Goal: Information Seeking & Learning: Learn about a topic

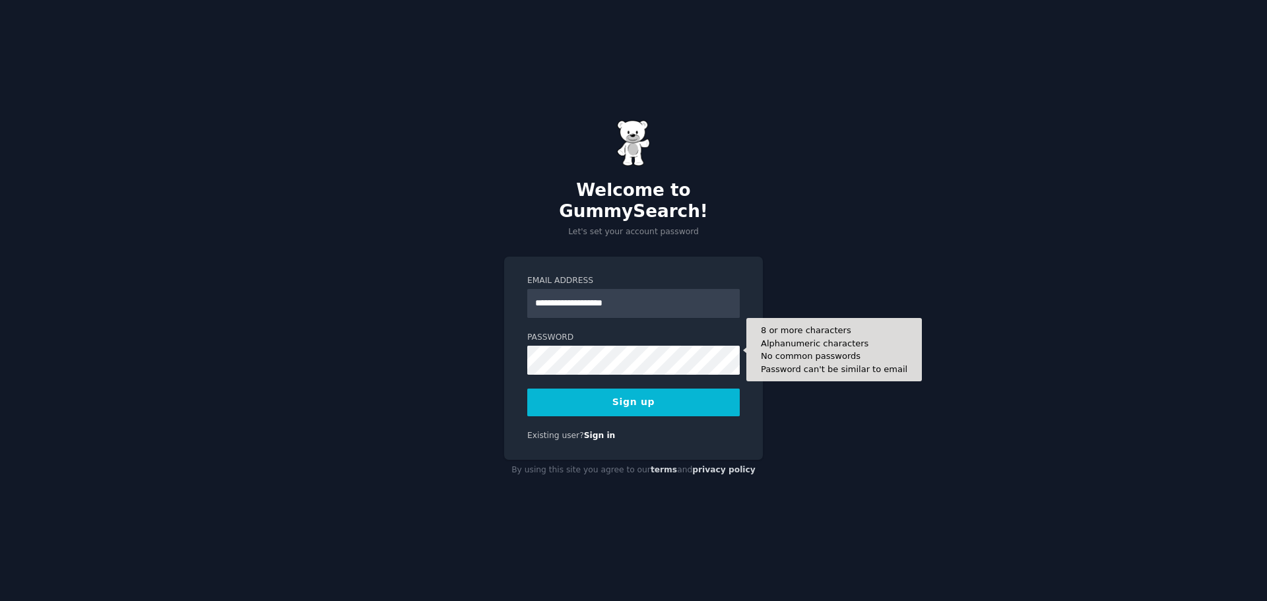
click at [527, 389] on button "Sign up" at bounding box center [633, 403] width 212 height 28
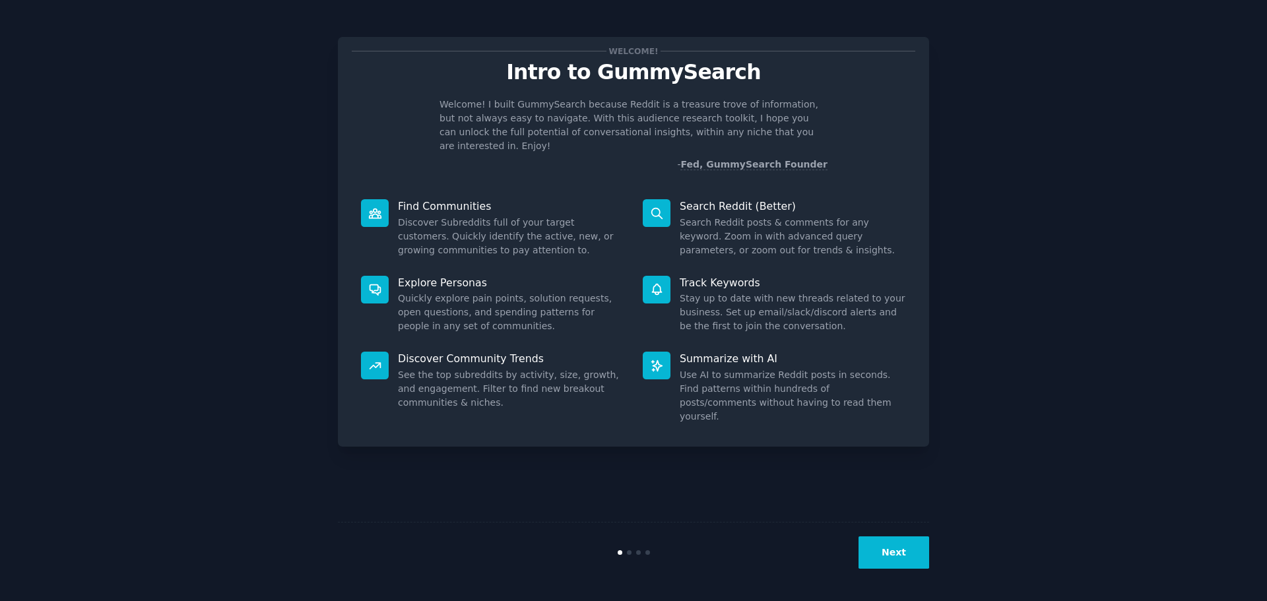
click at [893, 556] on button "Next" at bounding box center [893, 552] width 71 height 32
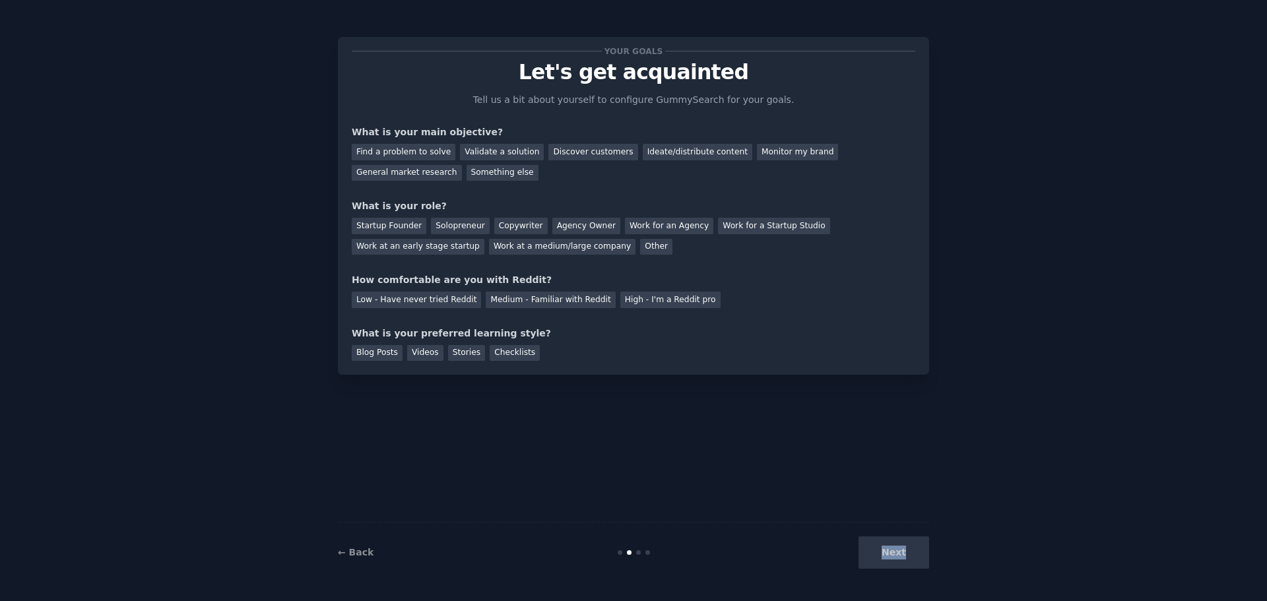
click at [893, 556] on div "Next" at bounding box center [830, 552] width 197 height 32
click at [887, 562] on div "Next" at bounding box center [830, 552] width 197 height 32
click at [890, 559] on div "Next" at bounding box center [830, 552] width 197 height 32
click at [441, 151] on div "Find a problem to solve" at bounding box center [404, 152] width 104 height 16
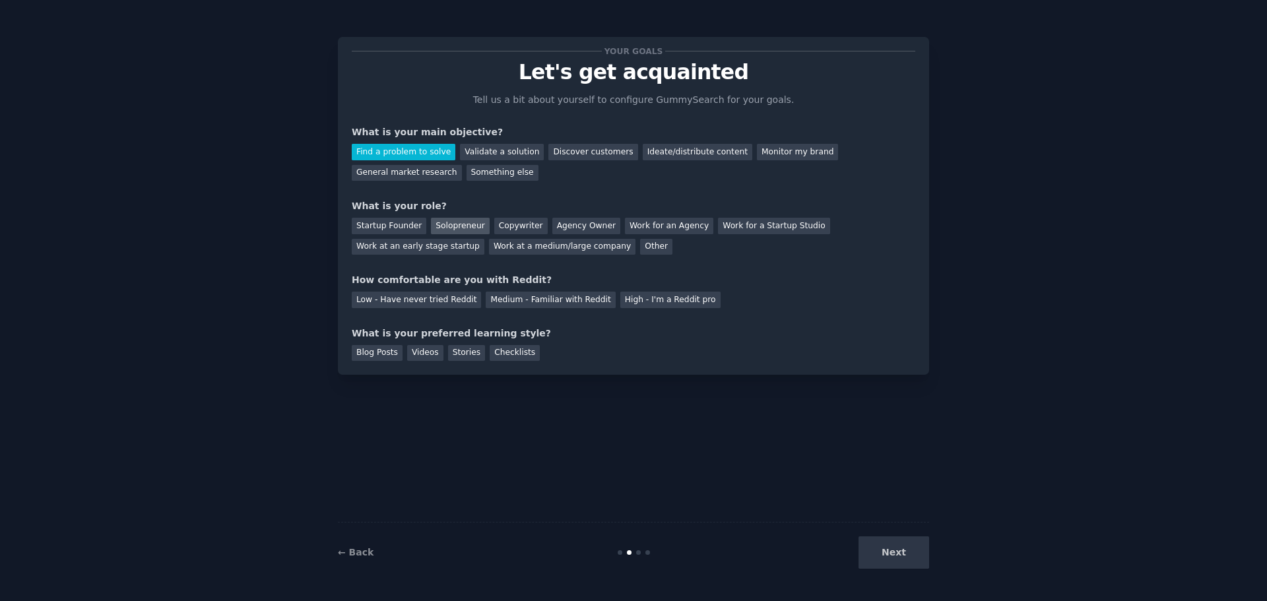
click at [447, 224] on div "Solopreneur" at bounding box center [460, 226] width 58 height 16
click at [514, 305] on div "Medium - Familiar with Reddit" at bounding box center [550, 300] width 129 height 16
click at [368, 356] on div "Blog Posts" at bounding box center [377, 353] width 51 height 16
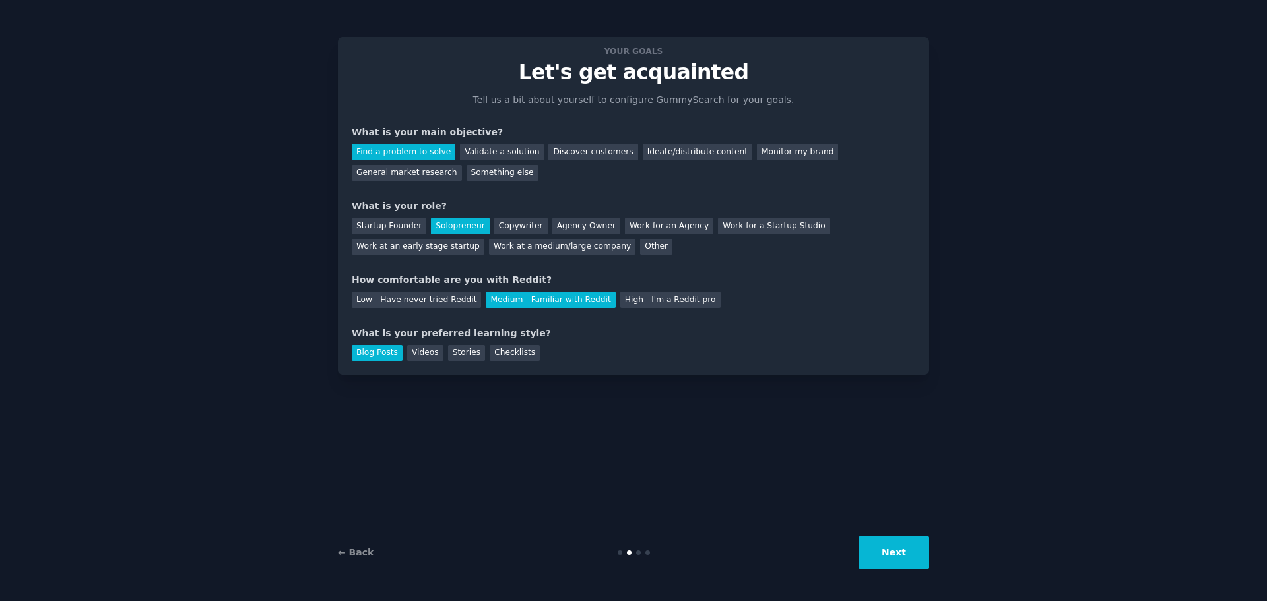
click at [900, 547] on button "Next" at bounding box center [893, 552] width 71 height 32
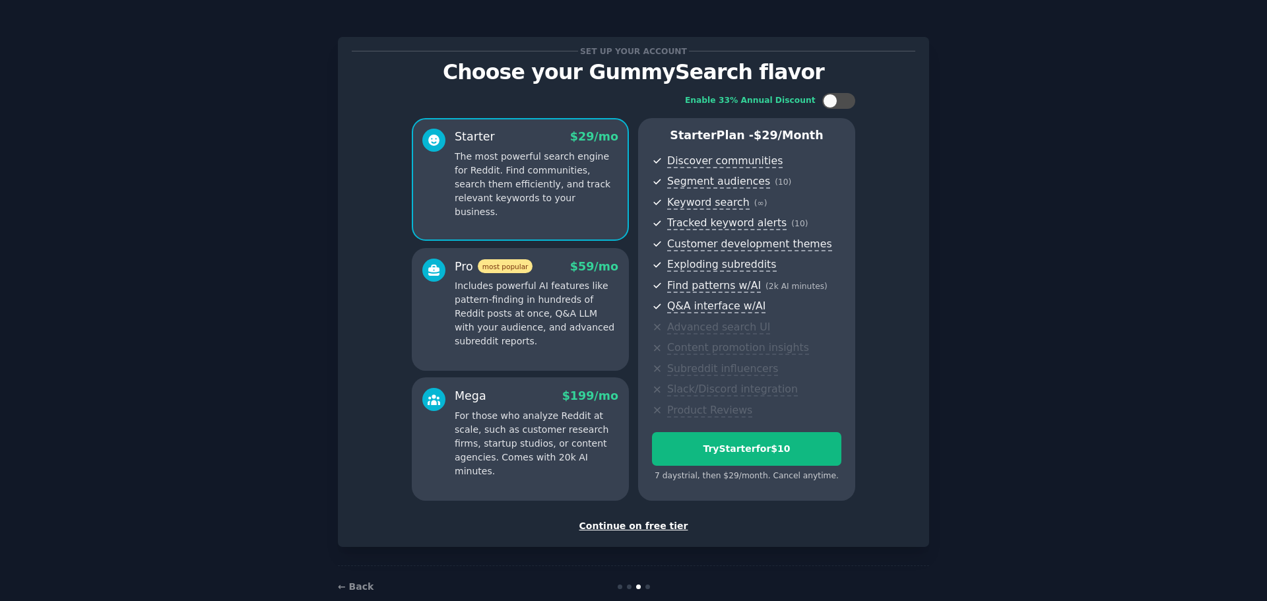
click at [657, 527] on div "Continue on free tier" at bounding box center [634, 526] width 564 height 14
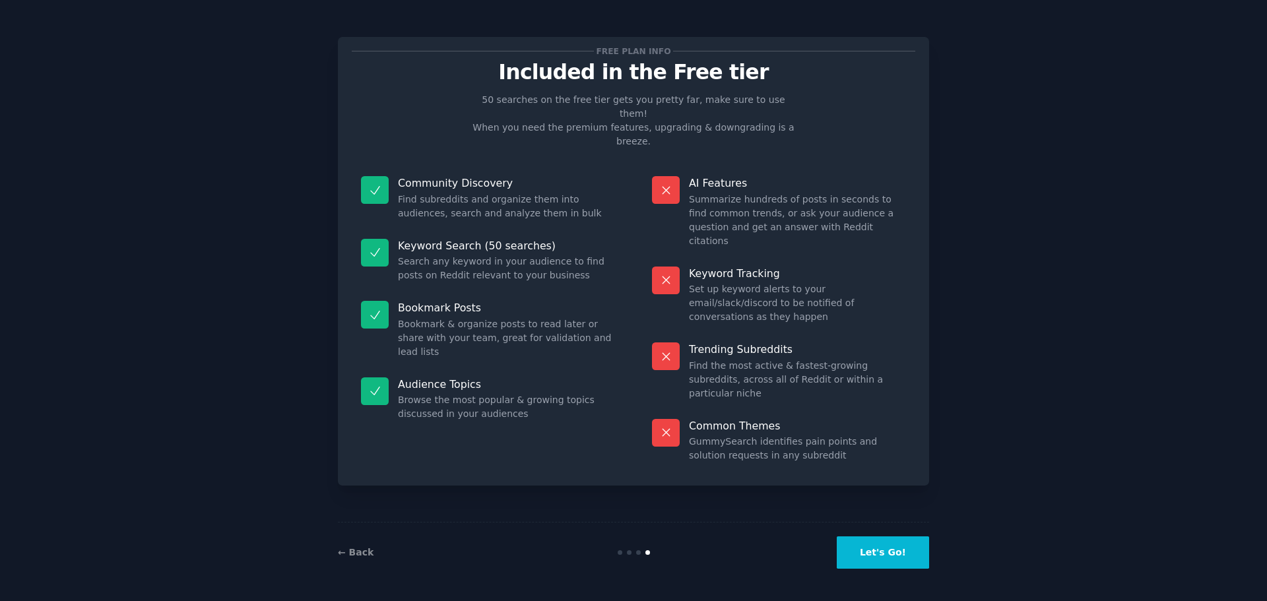
click at [904, 539] on button "Let's Go!" at bounding box center [883, 552] width 92 height 32
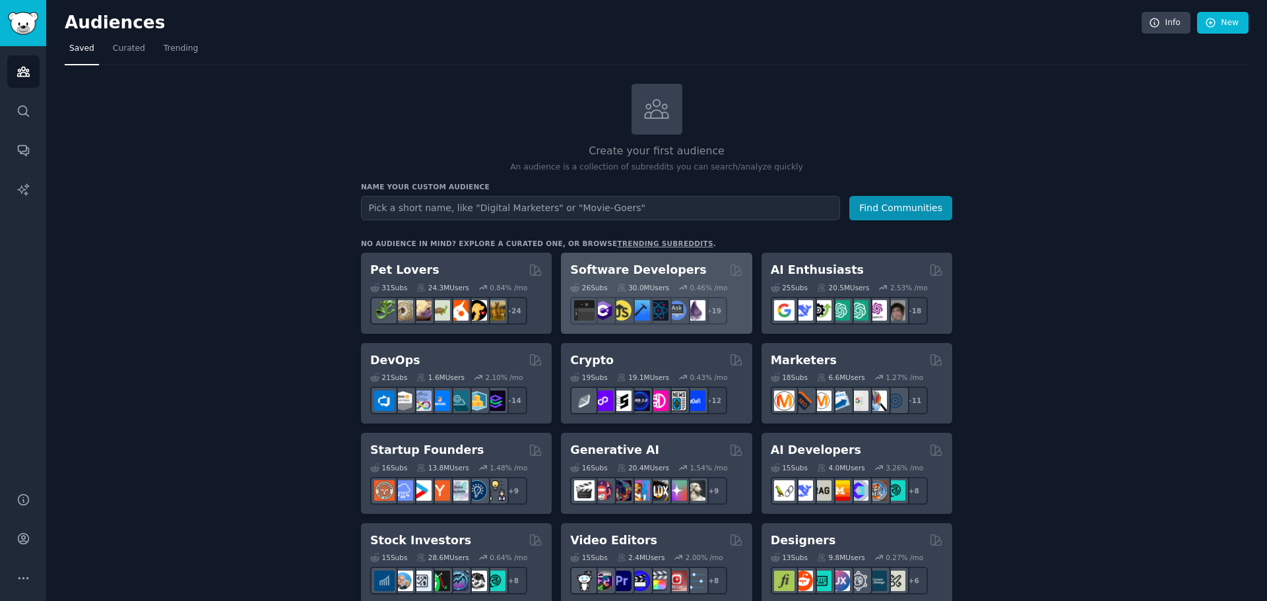
click at [655, 264] on h2 "Software Developers" at bounding box center [638, 270] width 136 height 16
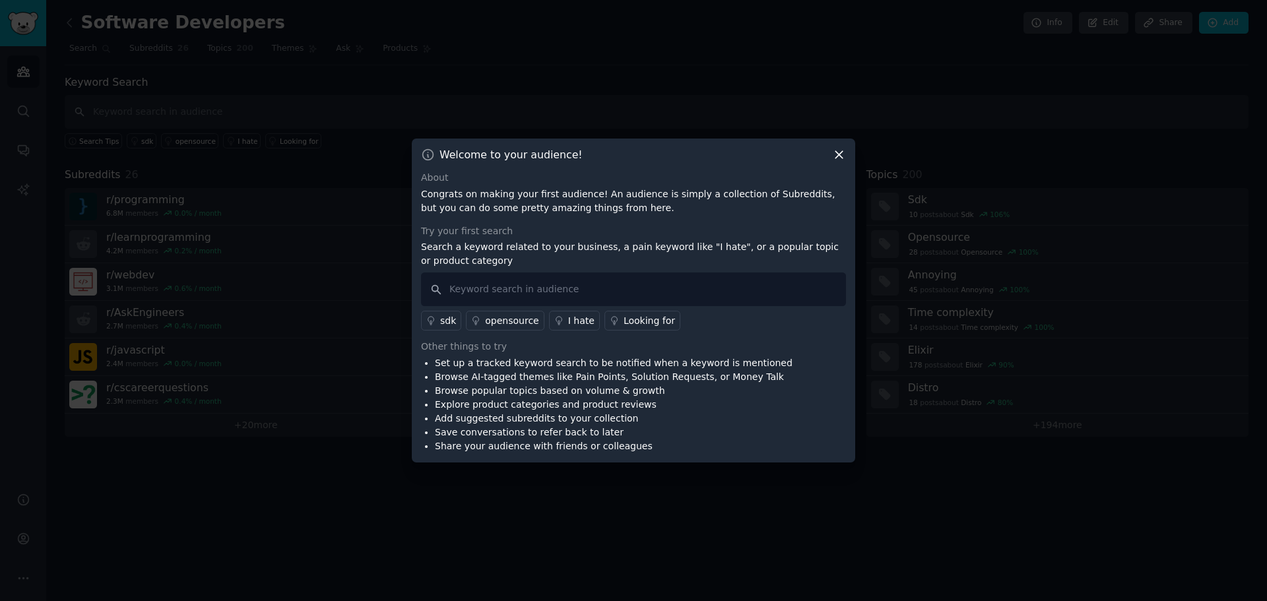
click at [837, 153] on icon at bounding box center [838, 155] width 7 height 7
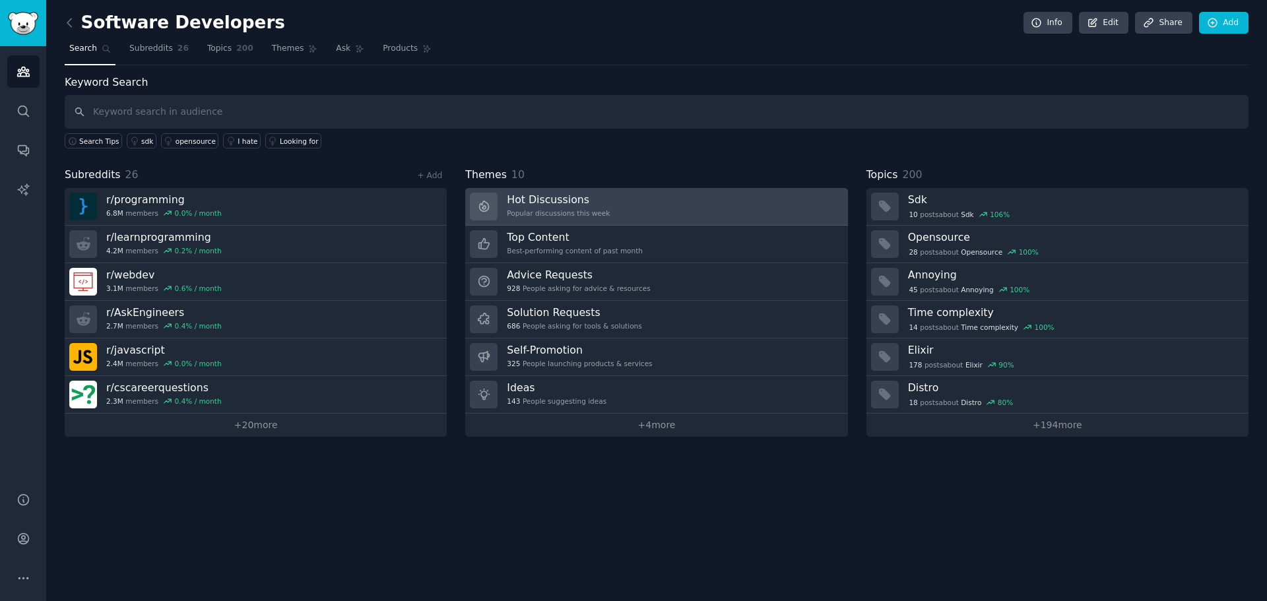
click at [703, 193] on link "Hot Discussions Popular discussions this week" at bounding box center [656, 207] width 382 height 38
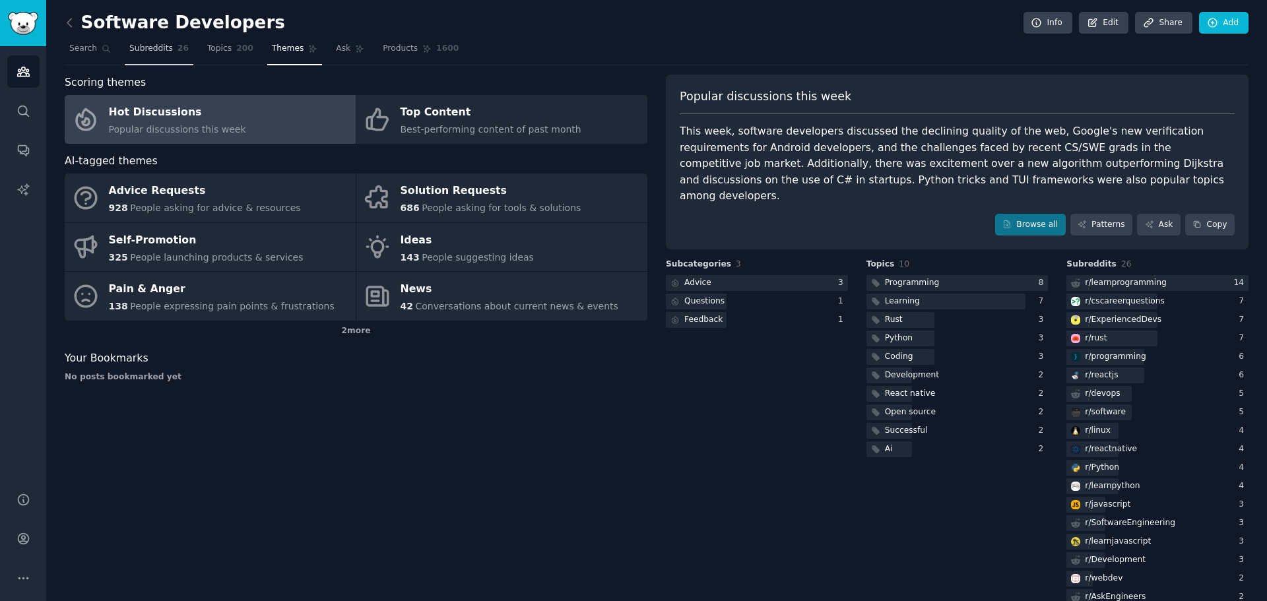
click at [126, 41] on link "Subreddits 26" at bounding box center [159, 51] width 69 height 27
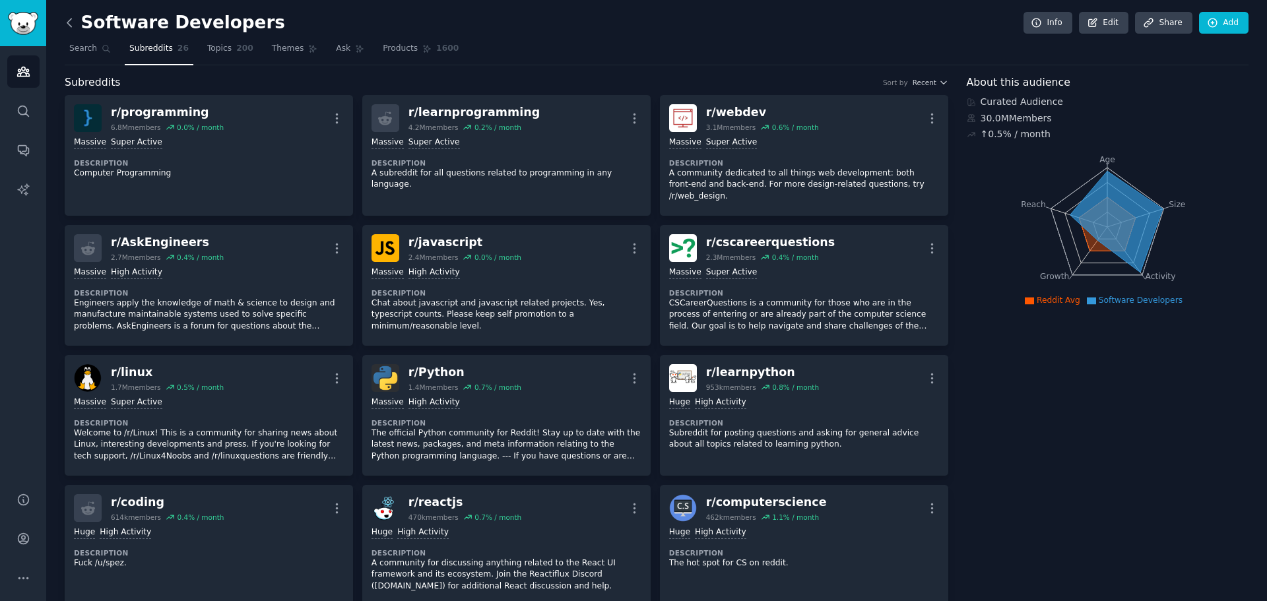
click at [71, 21] on icon at bounding box center [70, 23] width 14 height 14
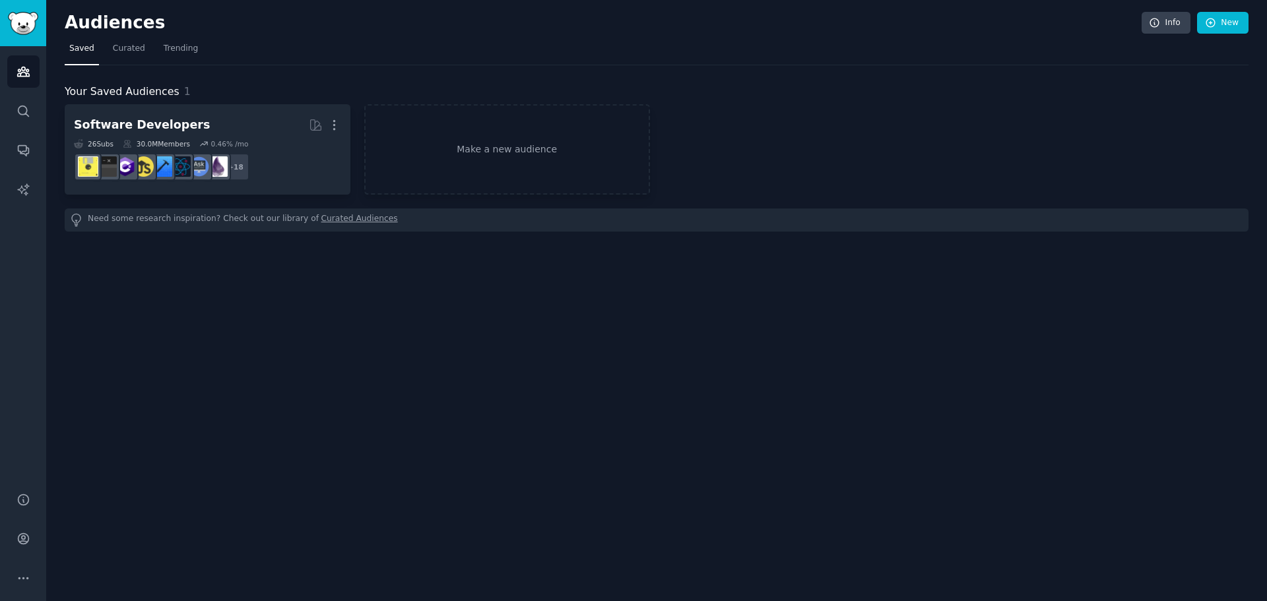
click at [71, 21] on h2 "Audiences" at bounding box center [603, 23] width 1077 height 21
click at [22, 152] on icon "Sidebar" at bounding box center [23, 151] width 11 height 11
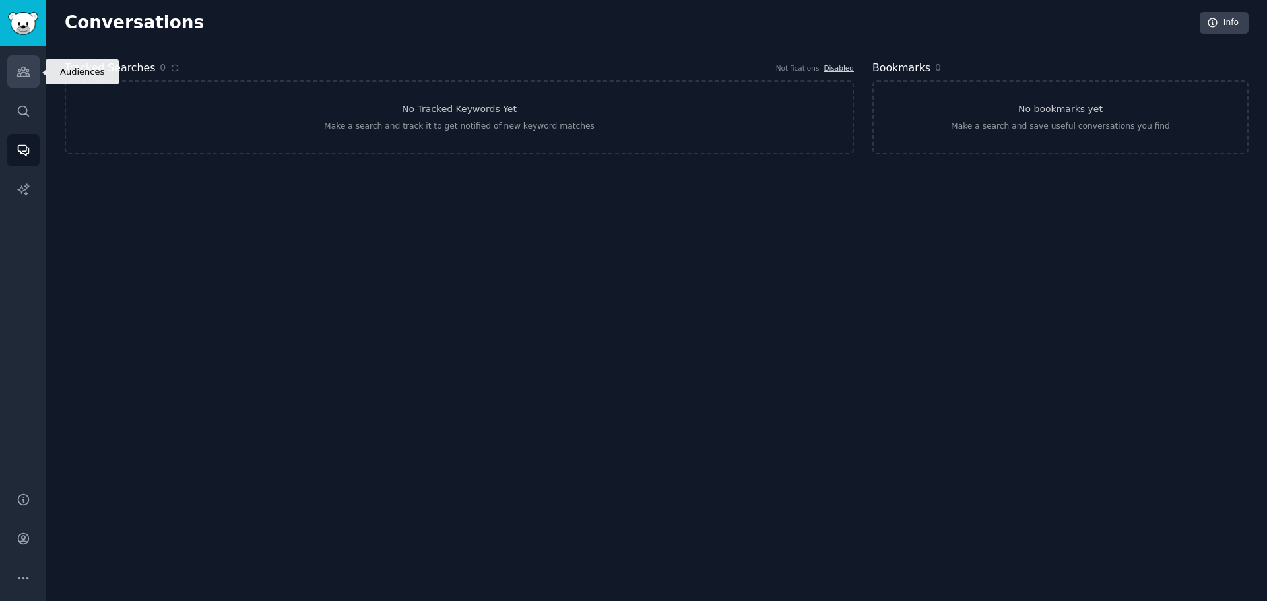
click at [30, 84] on link "Audiences" at bounding box center [23, 71] width 32 height 32
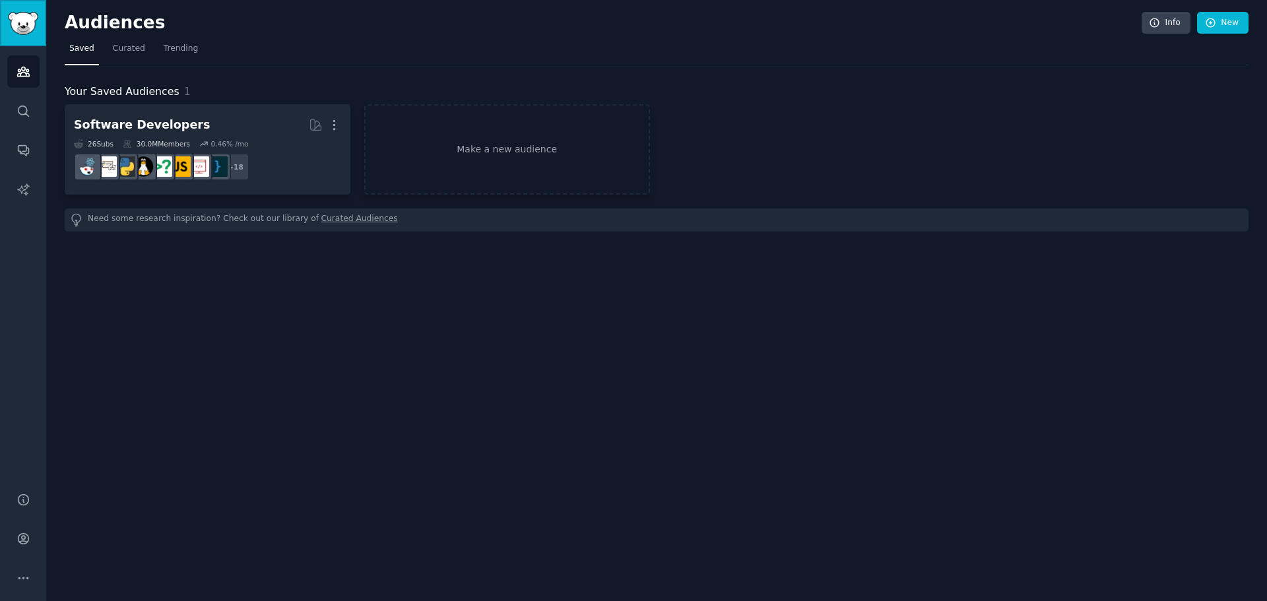
click at [38, 27] on img "Sidebar" at bounding box center [23, 23] width 30 height 23
click at [15, 13] on img "Sidebar" at bounding box center [23, 23] width 30 height 23
click at [22, 116] on icon "Sidebar" at bounding box center [23, 111] width 14 height 14
